Goal: Check status: Check status

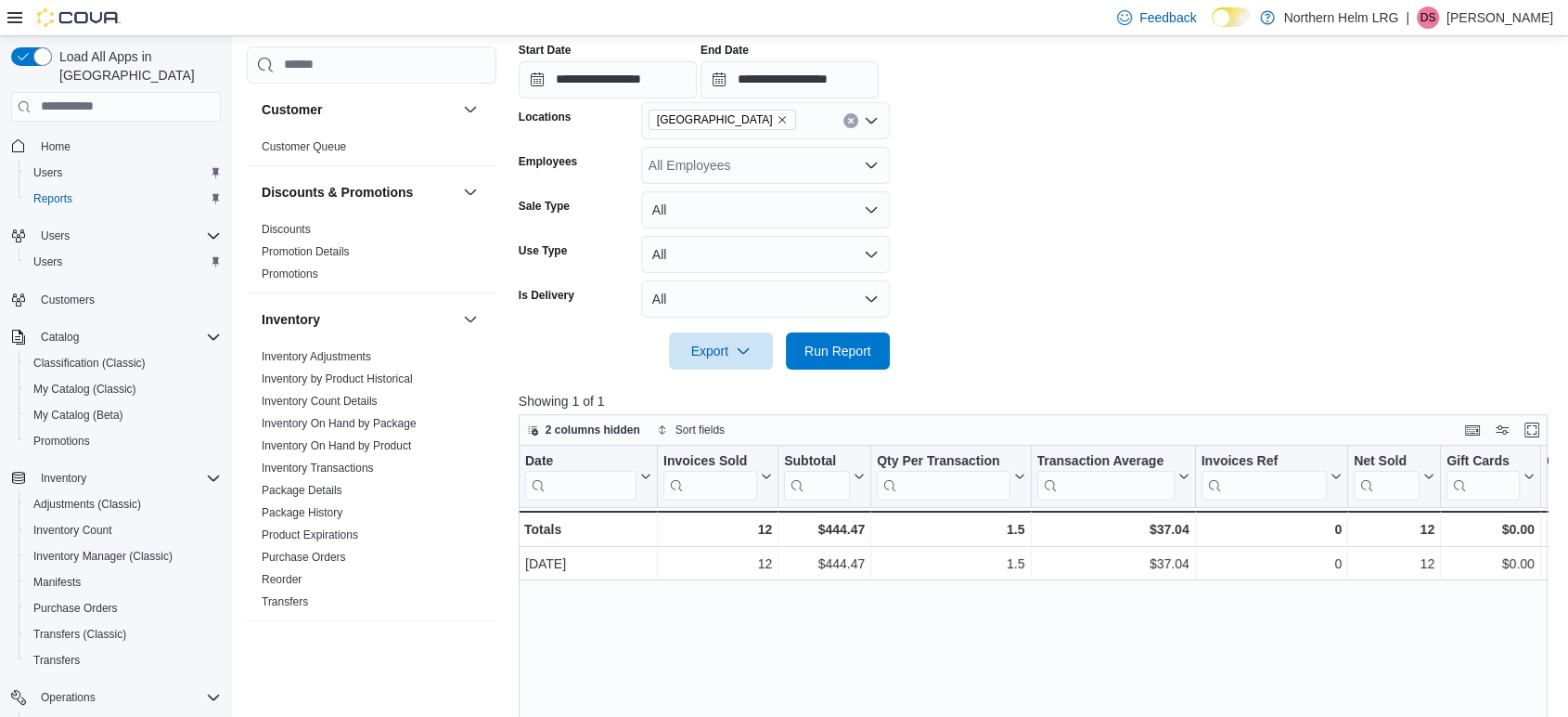
scroll to position [662, 0]
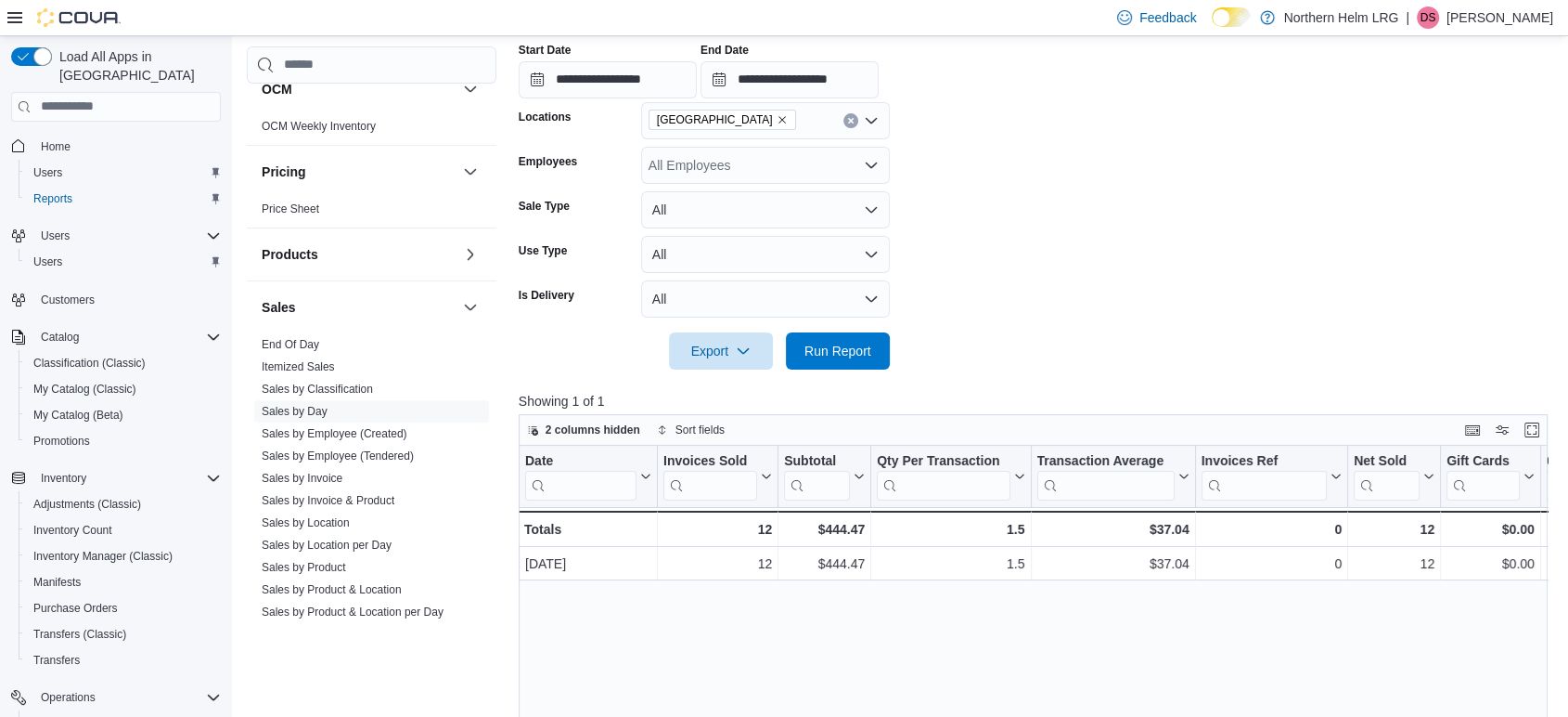
click at [1479, 21] on p "[PERSON_NAME]" at bounding box center [1499, 18] width 106 height 22
